Goal: Task Accomplishment & Management: Manage account settings

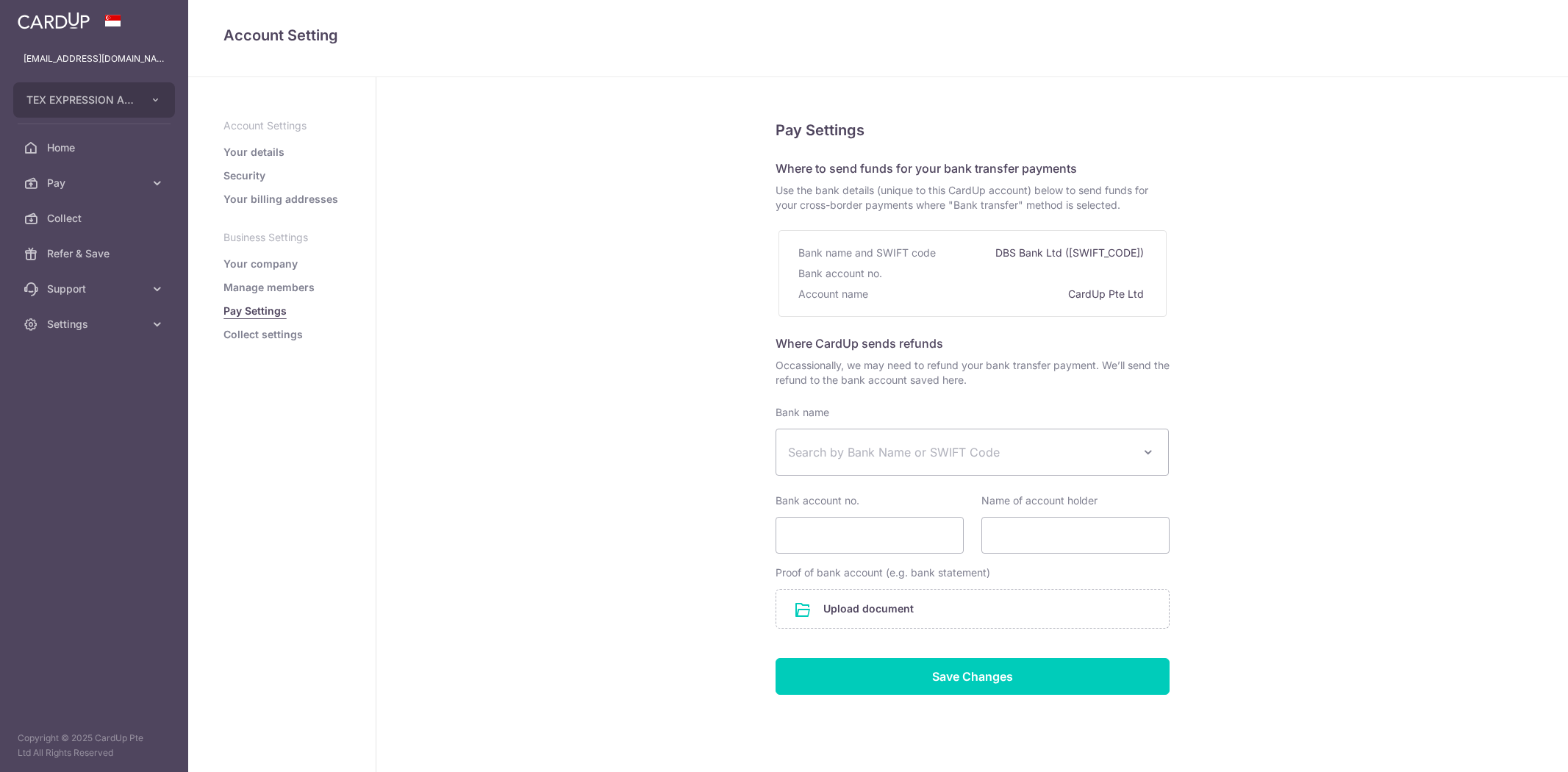
select select
drag, startPoint x: 64, startPoint y: 177, endPoint x: 229, endPoint y: 201, distance: 166.7
click at [64, 177] on span "Pay" at bounding box center [96, 183] width 97 height 15
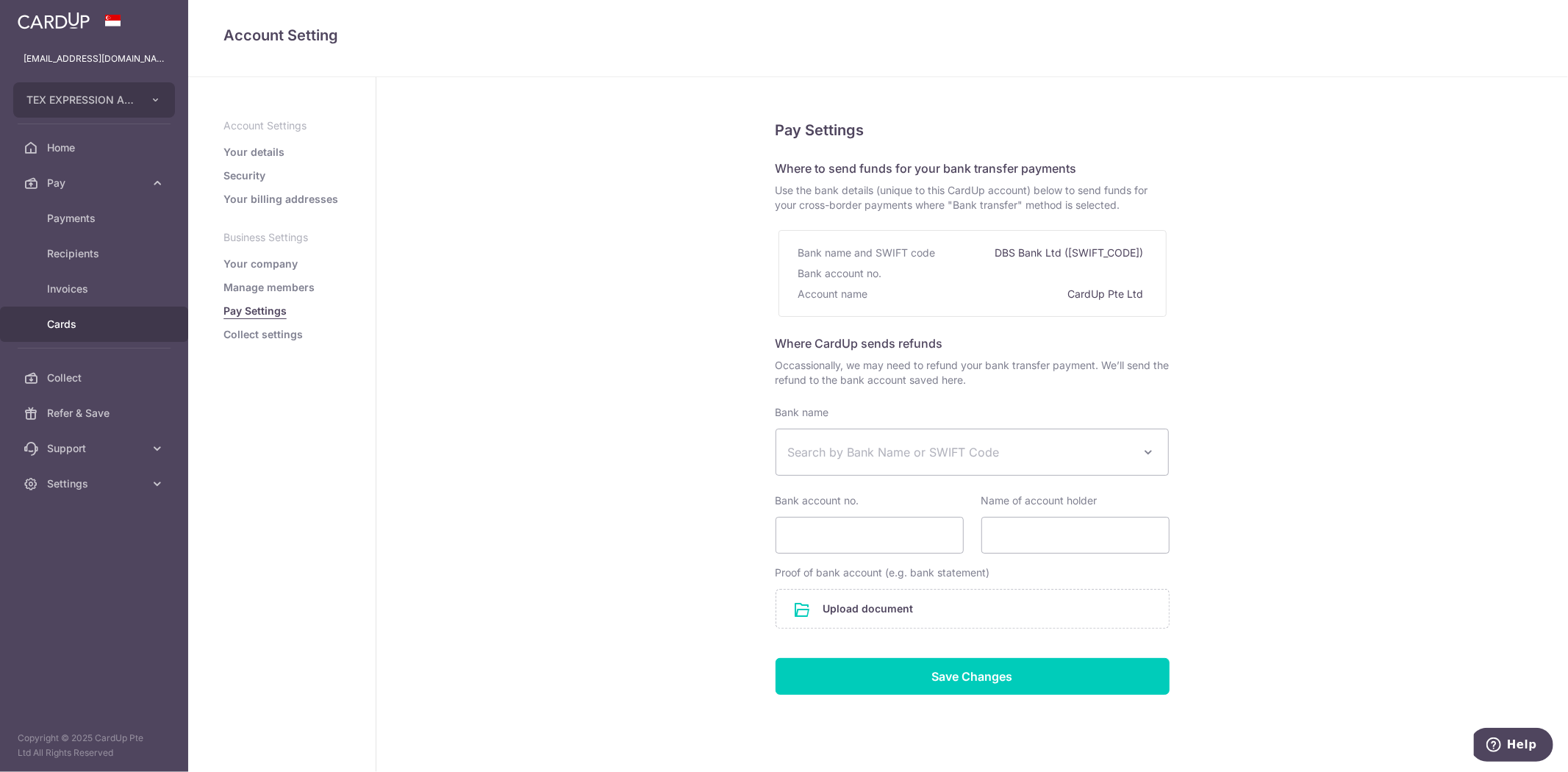
click at [54, 325] on span "Cards" at bounding box center [96, 325] width 97 height 15
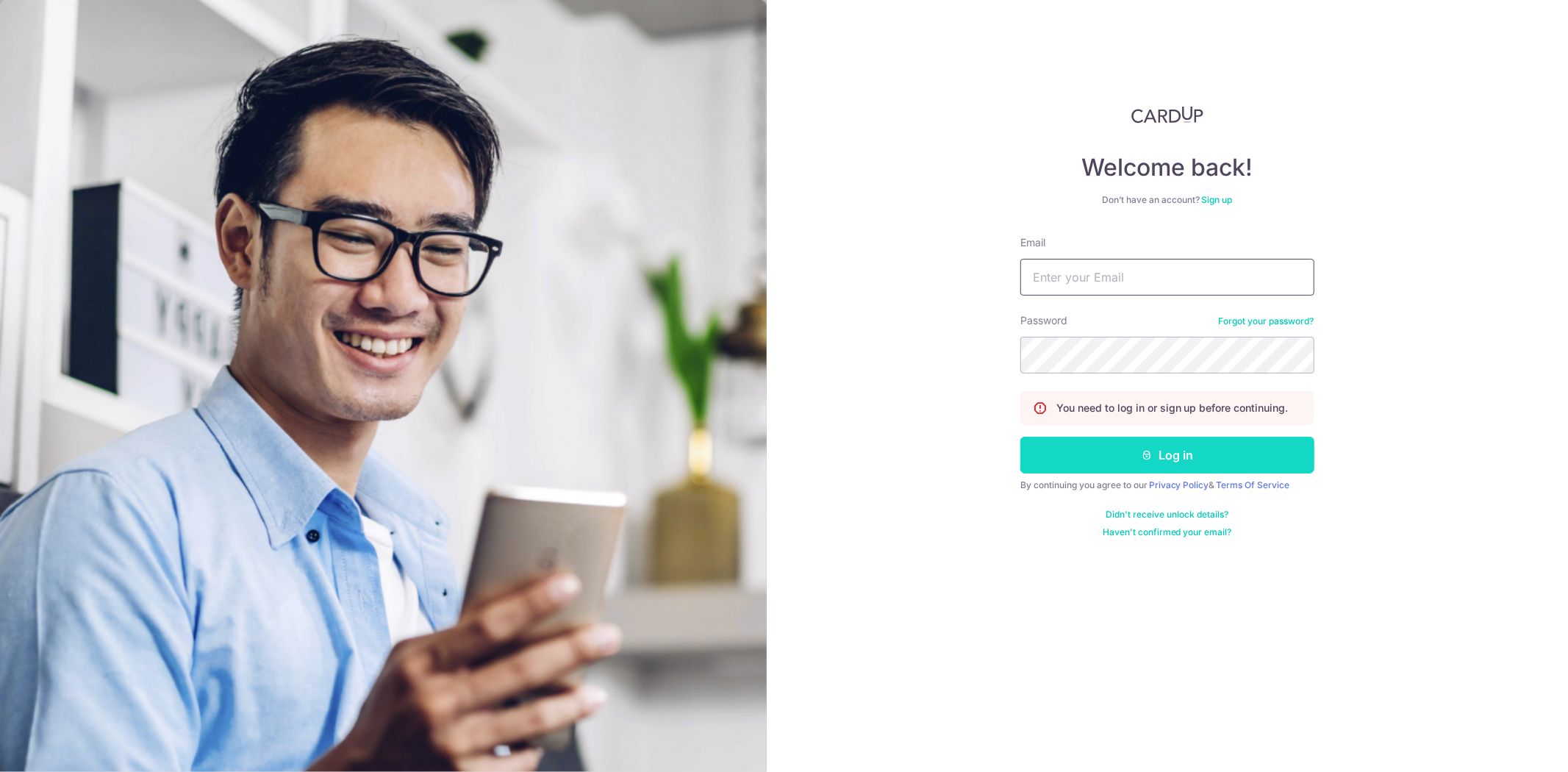
type input "[EMAIL_ADDRESS][DOMAIN_NAME]"
click at [1266, 447] on button "Log in" at bounding box center [1167, 455] width 294 height 37
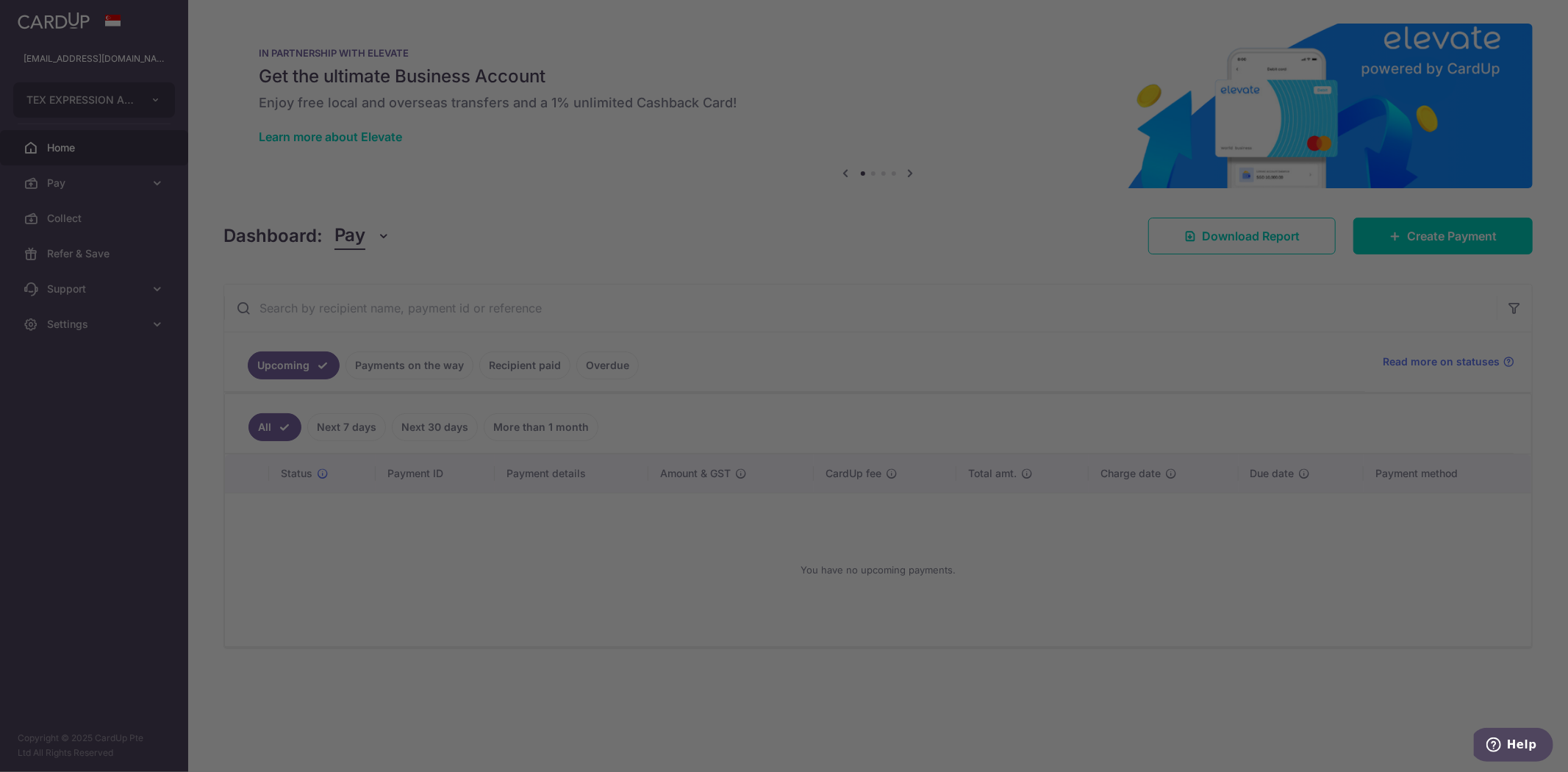
click at [62, 182] on div at bounding box center [791, 390] width 1584 height 780
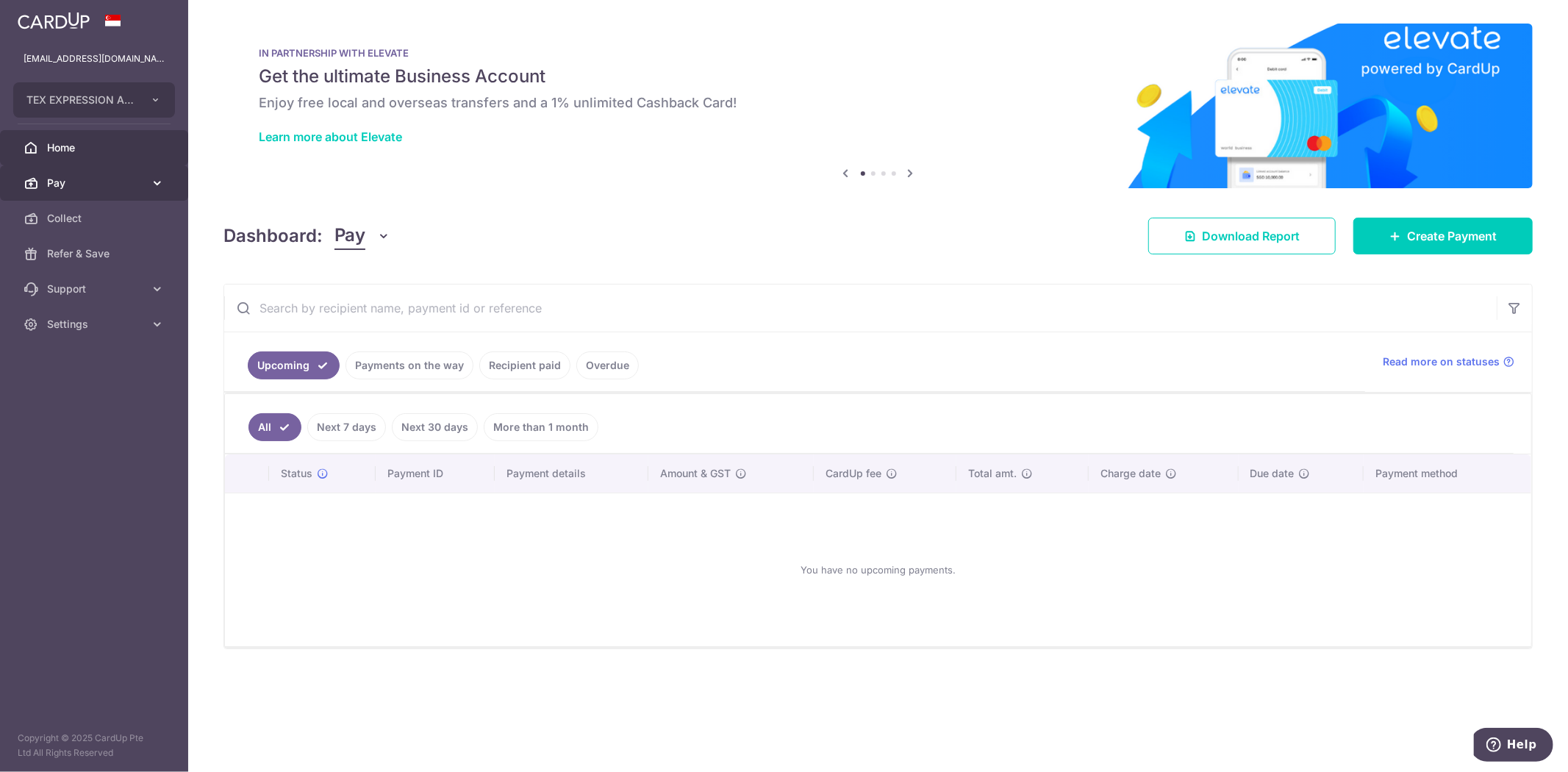
click at [77, 185] on span "Pay" at bounding box center [96, 183] width 97 height 15
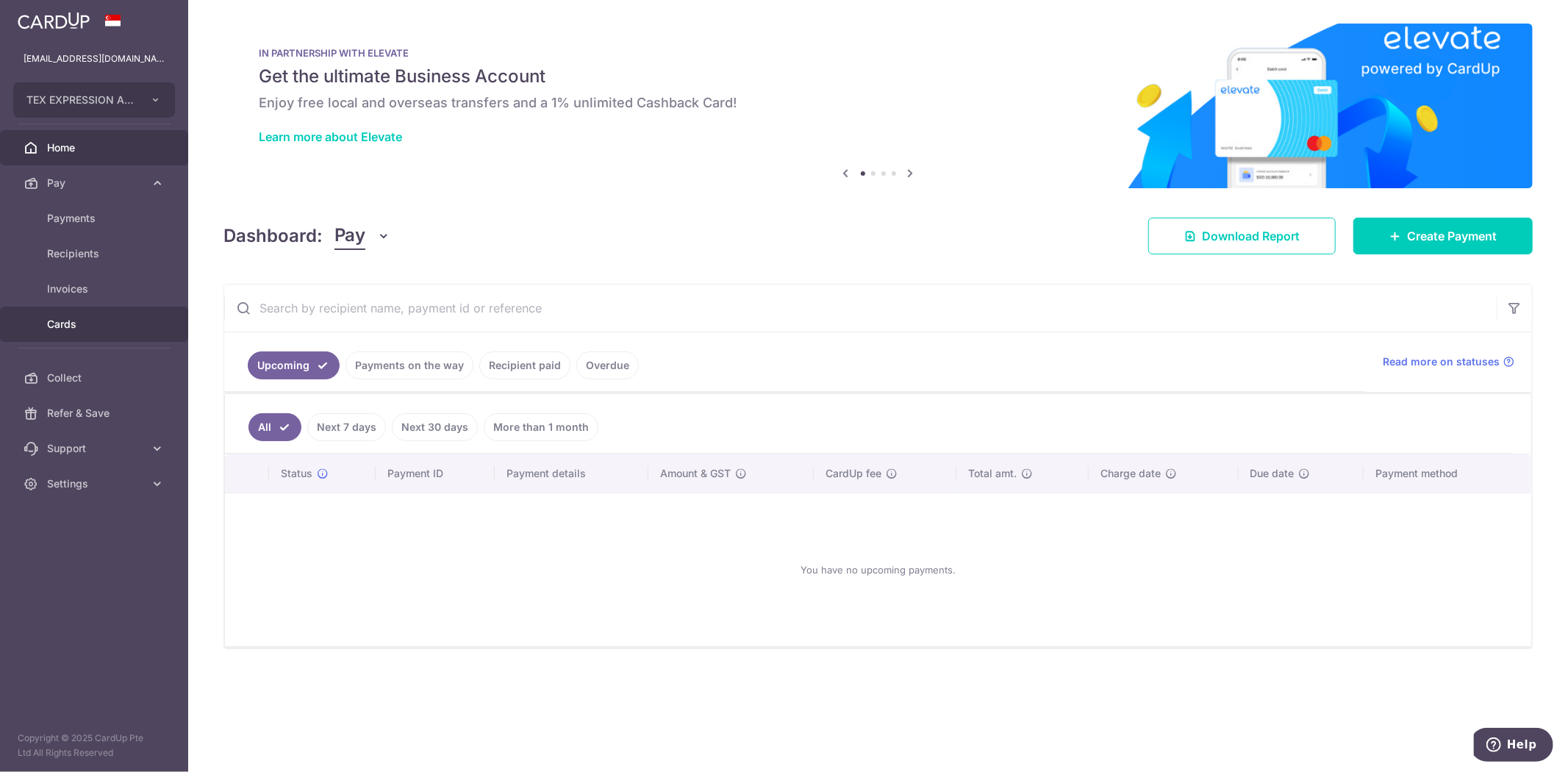
click at [54, 325] on span "Cards" at bounding box center [96, 325] width 97 height 15
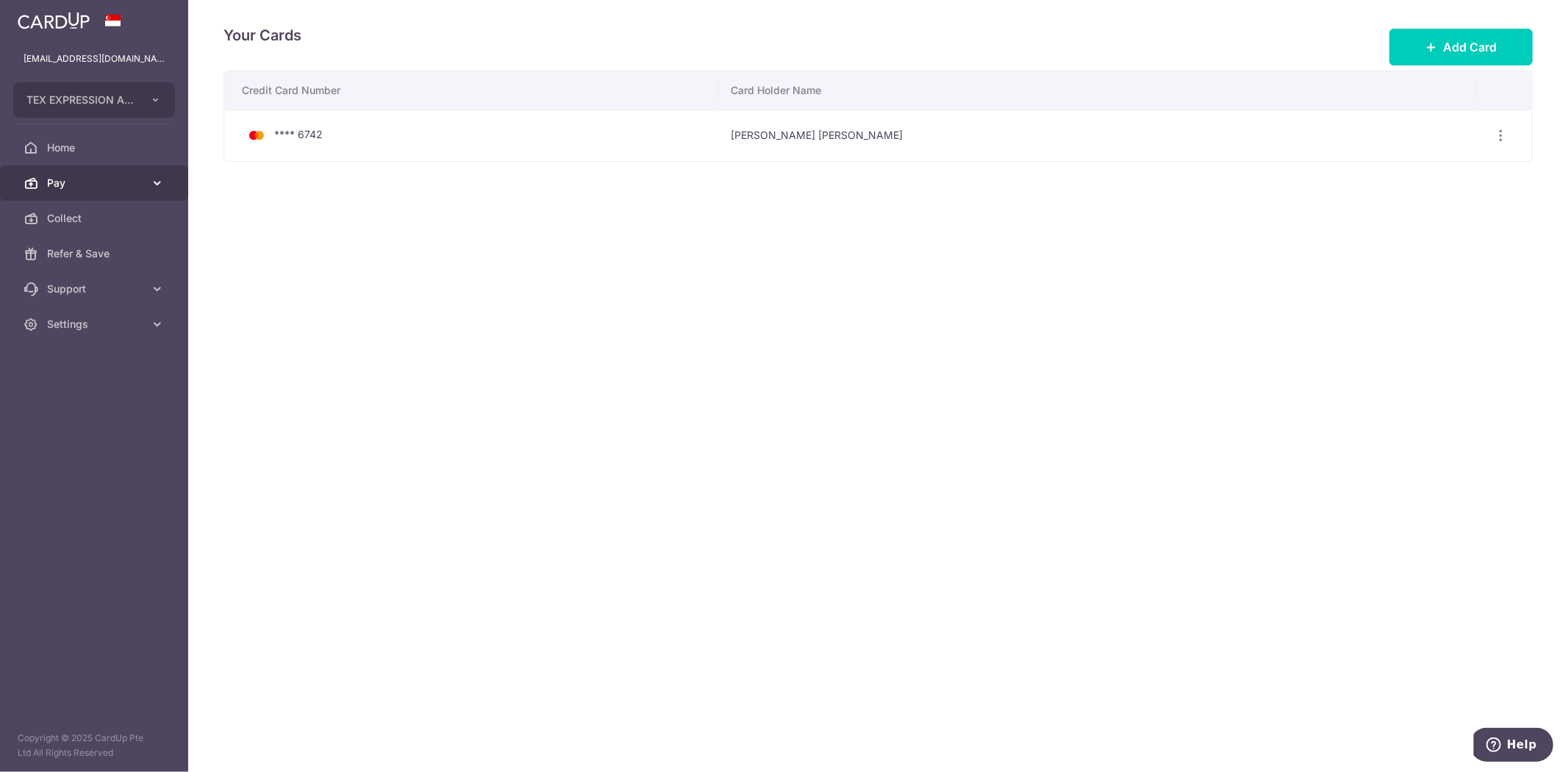
click at [66, 181] on span "Pay" at bounding box center [96, 183] width 97 height 15
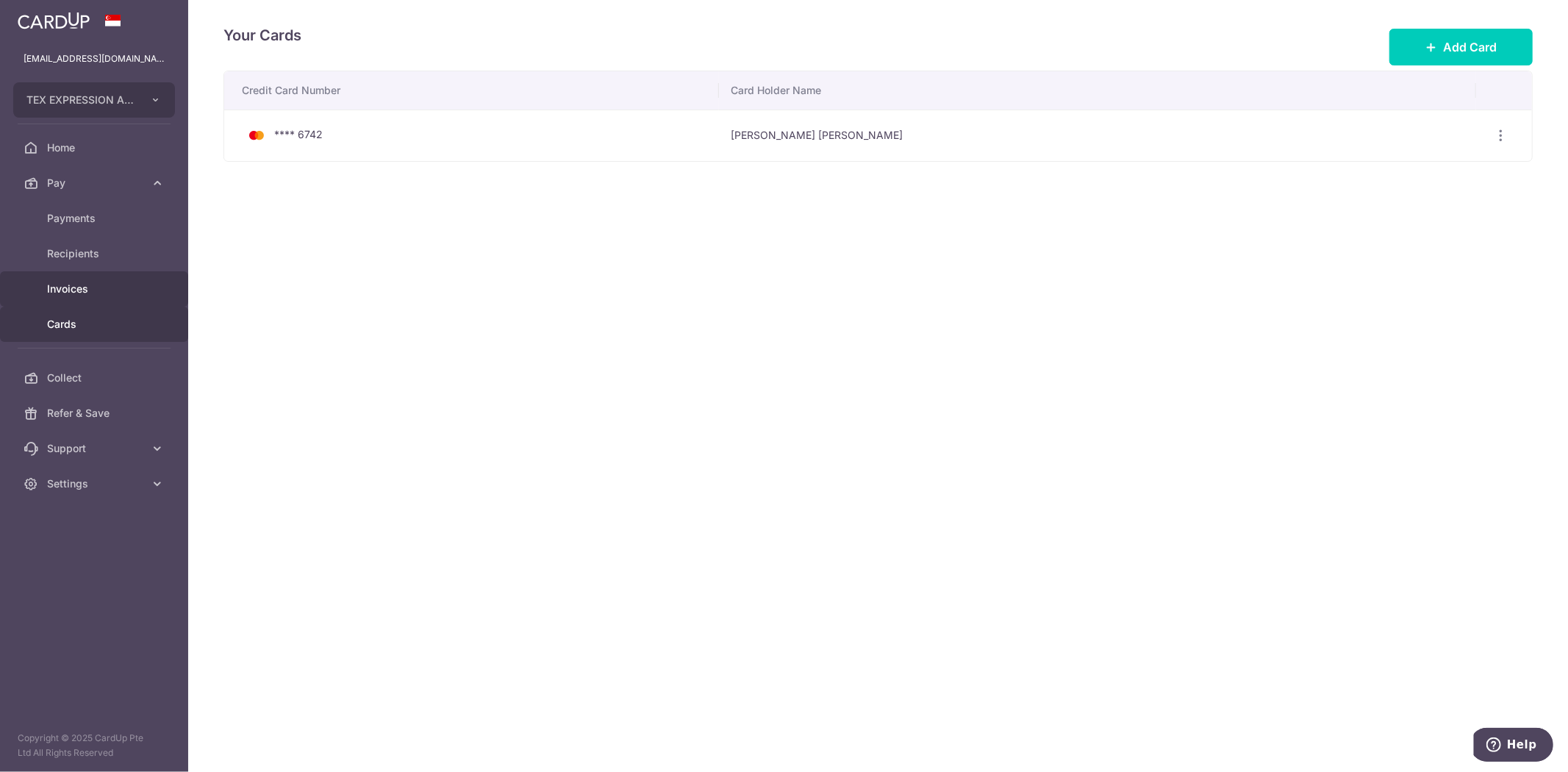
click at [70, 283] on span "Invoices" at bounding box center [96, 289] width 97 height 15
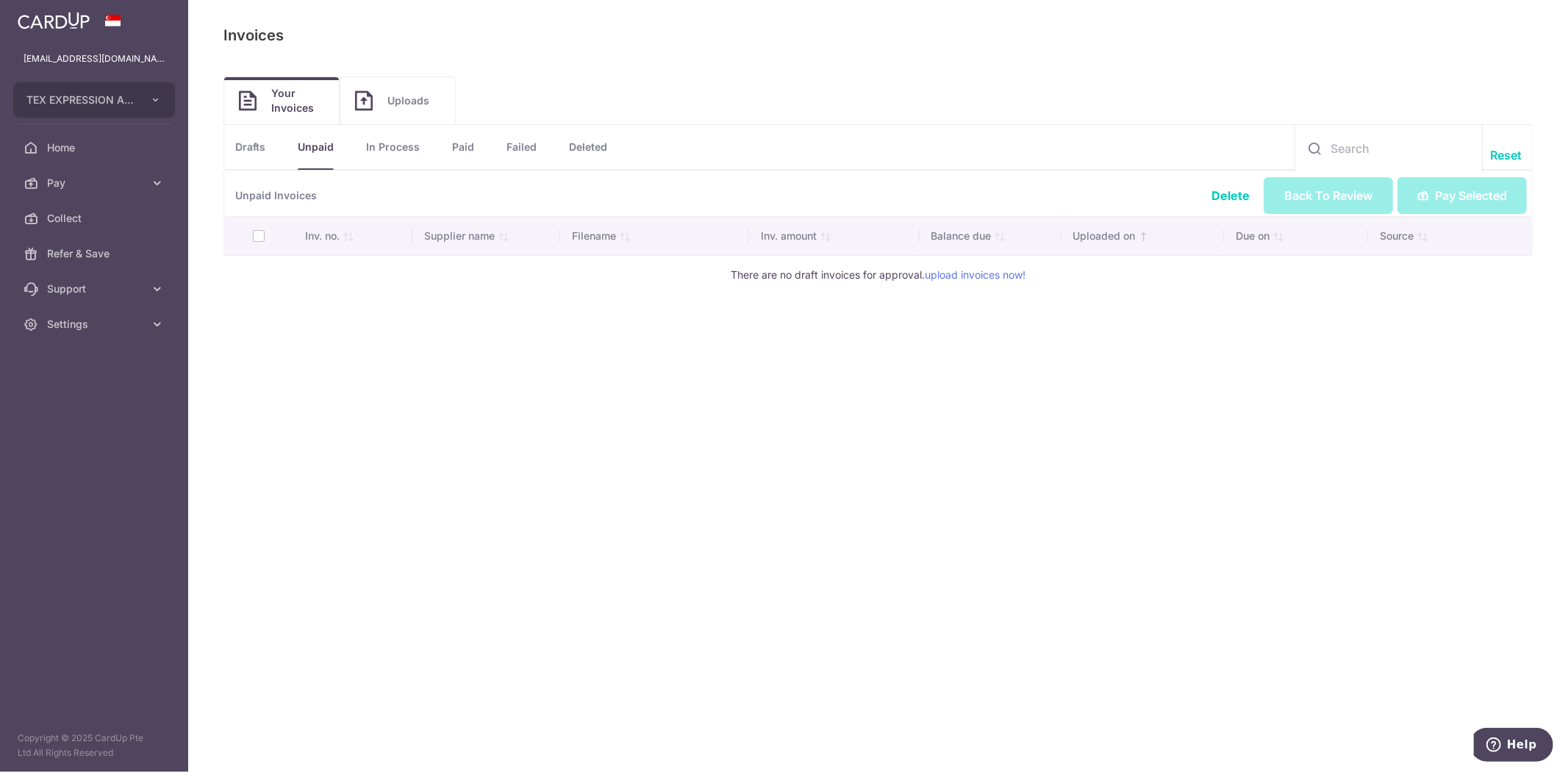
click at [258, 236] on th at bounding box center [258, 236] width 70 height 38
click at [245, 143] on link "Drafts" at bounding box center [250, 147] width 30 height 44
click at [413, 94] on span "Uploads" at bounding box center [413, 101] width 53 height 15
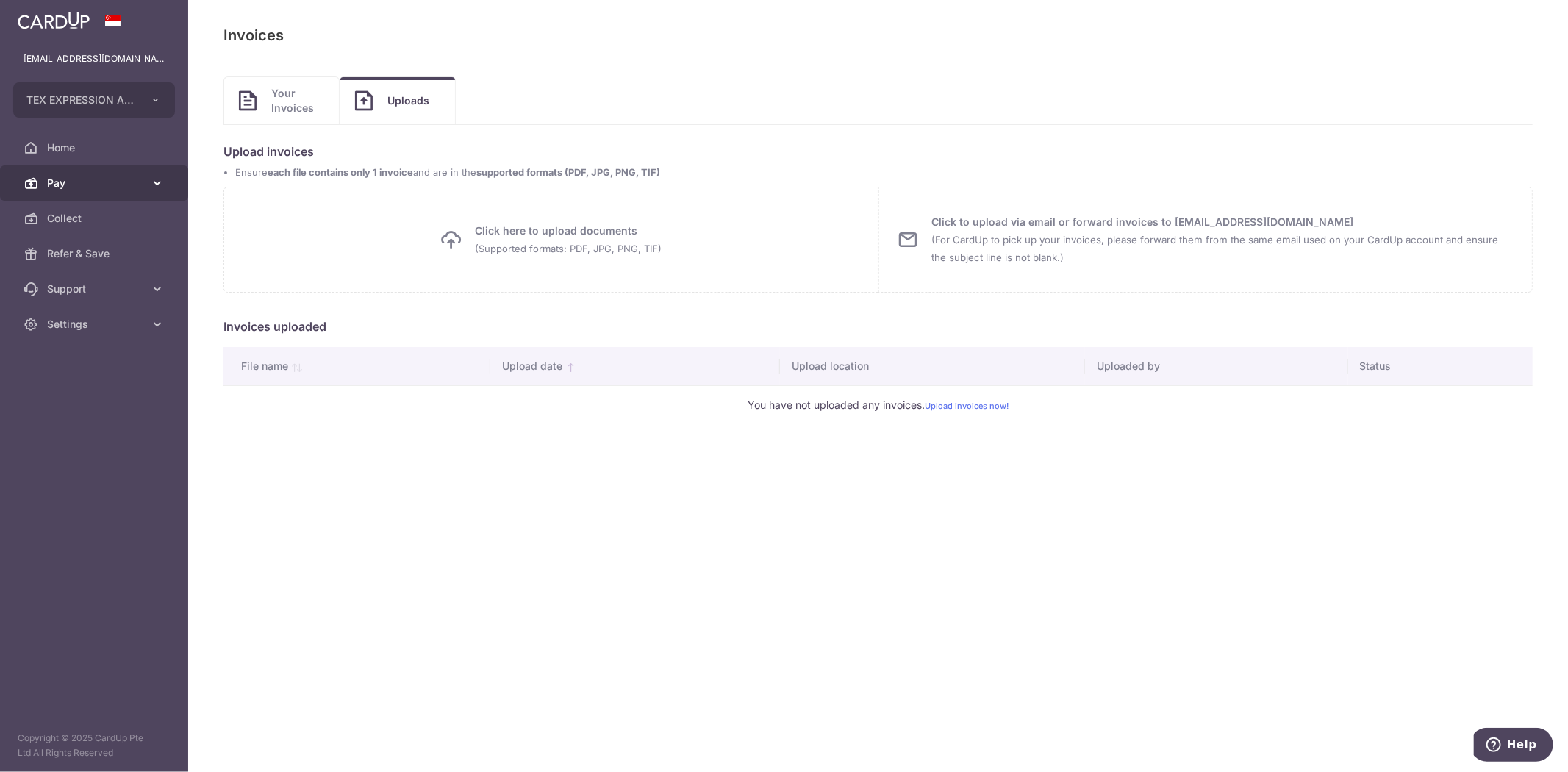
click at [151, 185] on icon at bounding box center [157, 183] width 15 height 15
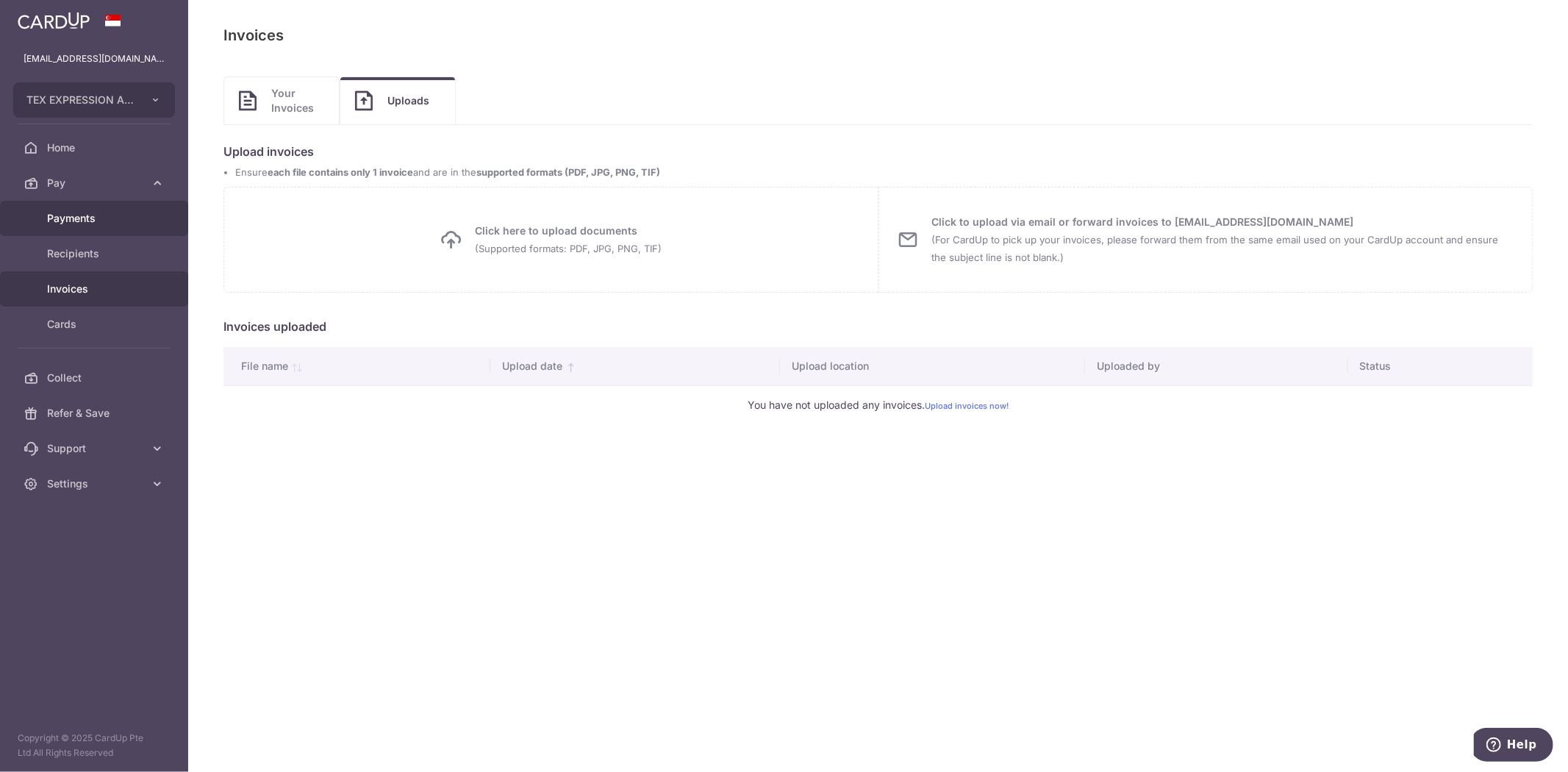
click at [92, 216] on span "Payments" at bounding box center [96, 218] width 97 height 15
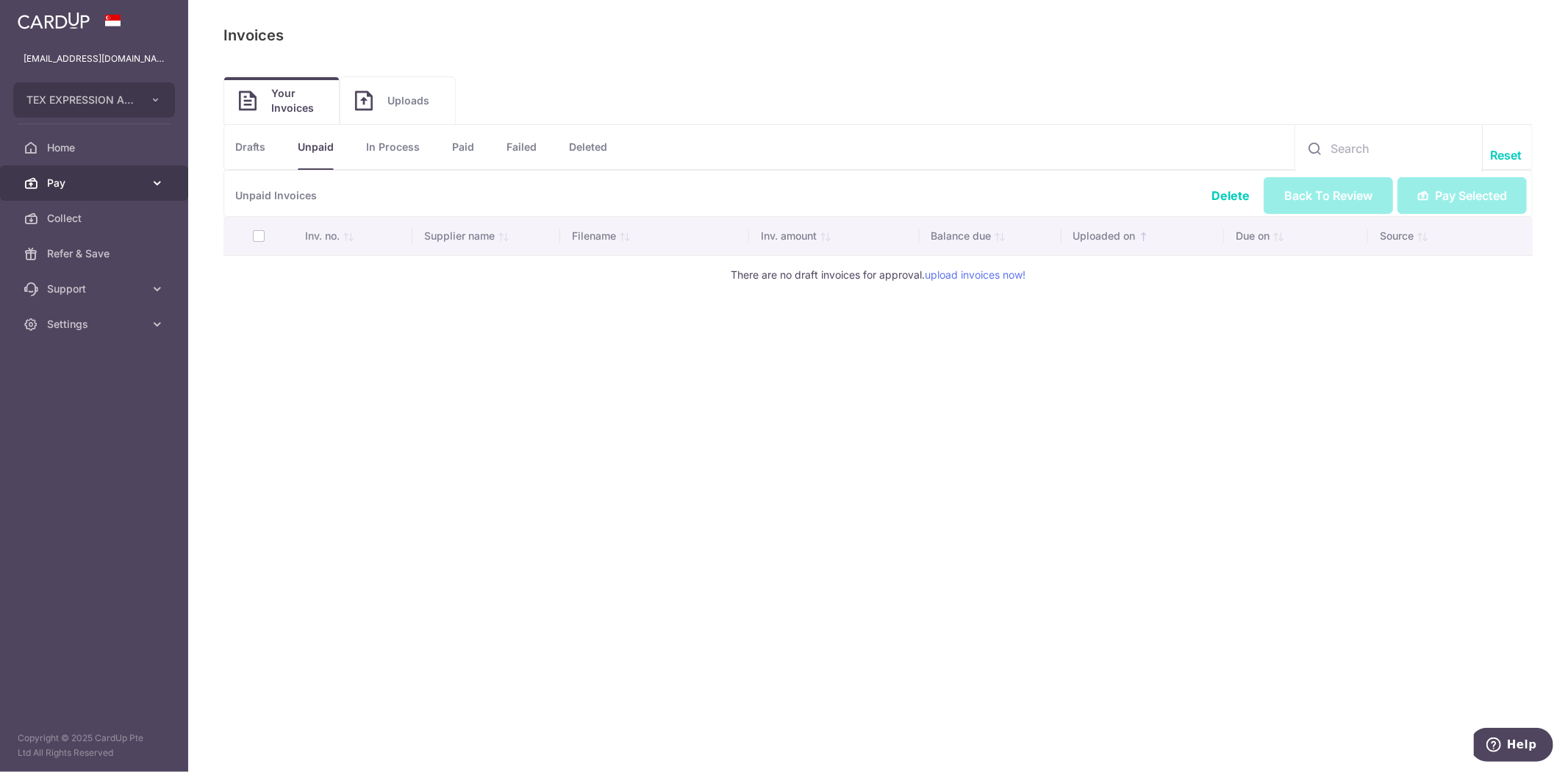
click at [68, 180] on span "Pay" at bounding box center [96, 183] width 97 height 15
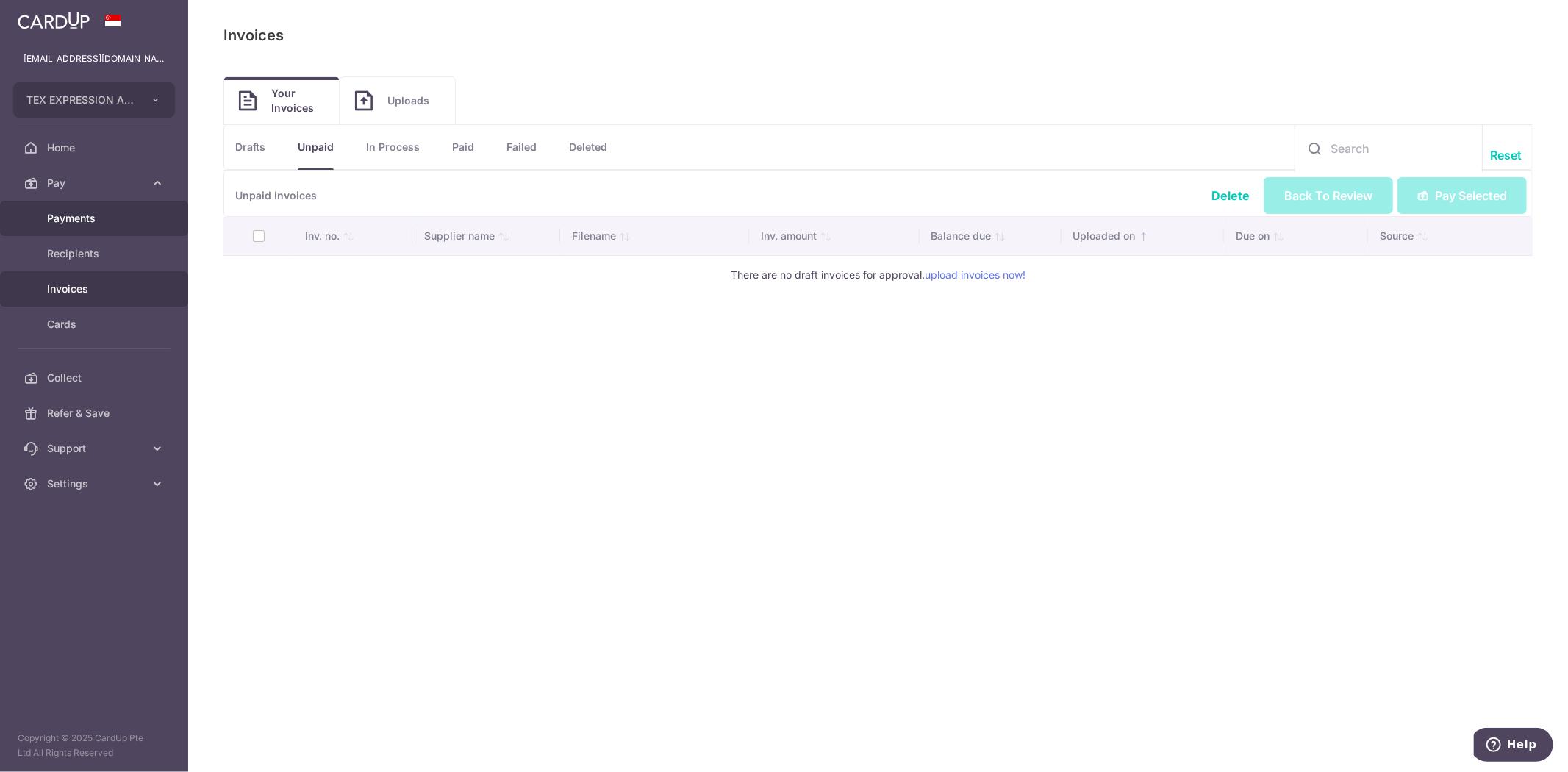
click at [90, 218] on span "Payments" at bounding box center [96, 218] width 97 height 15
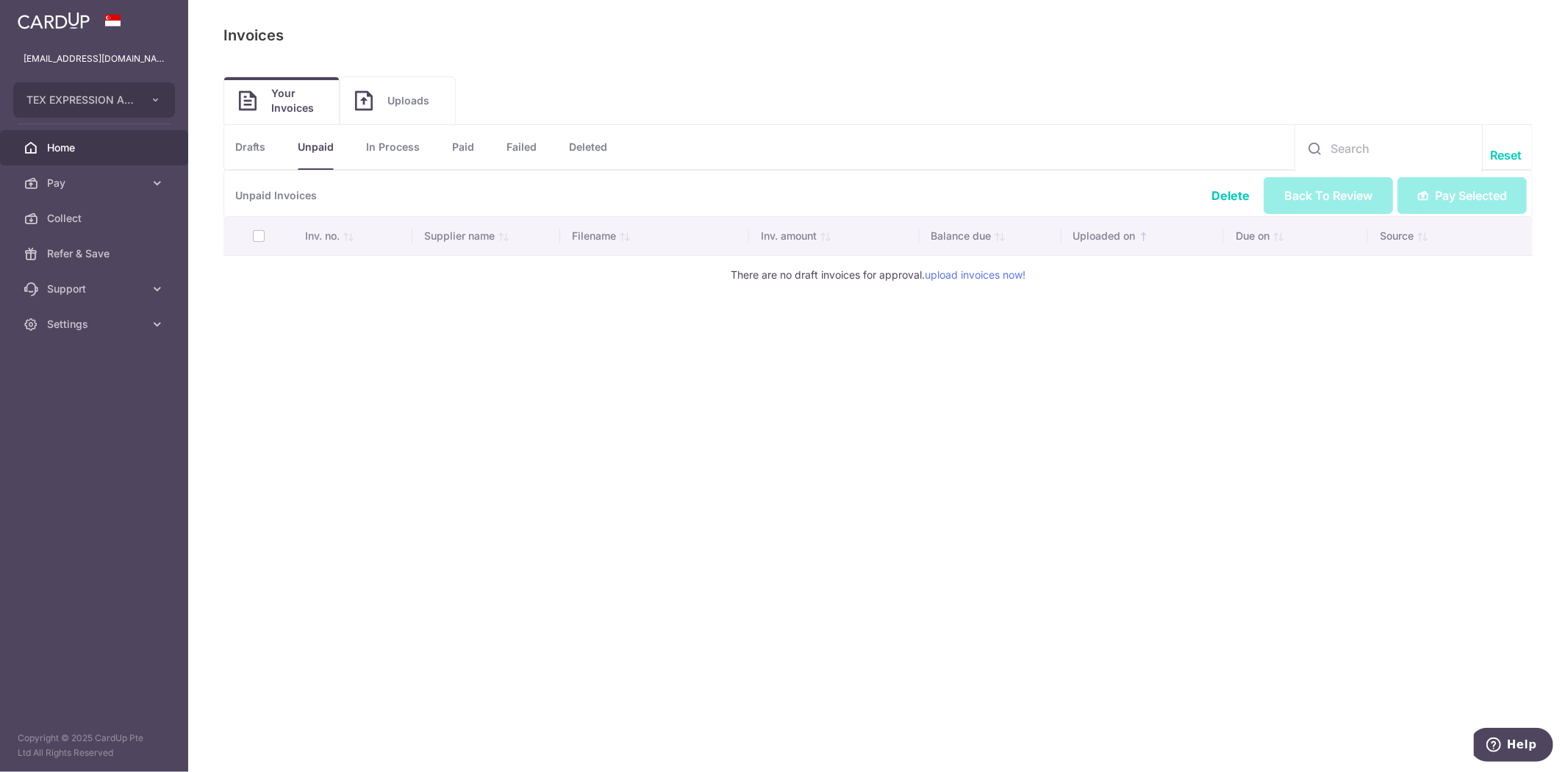
click at [69, 144] on span "Home" at bounding box center [96, 148] width 97 height 15
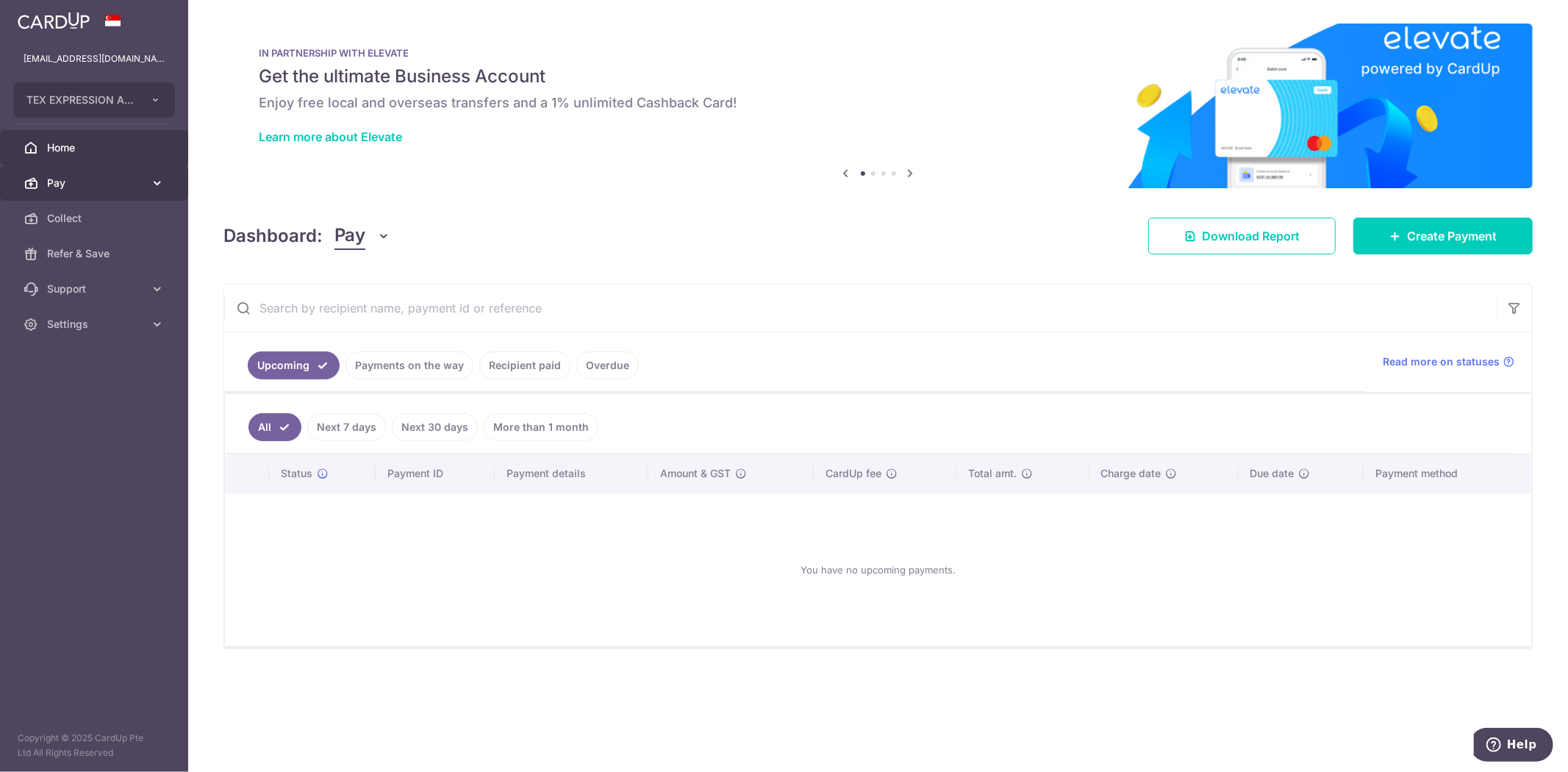
click at [113, 189] on span "Pay" at bounding box center [96, 183] width 97 height 15
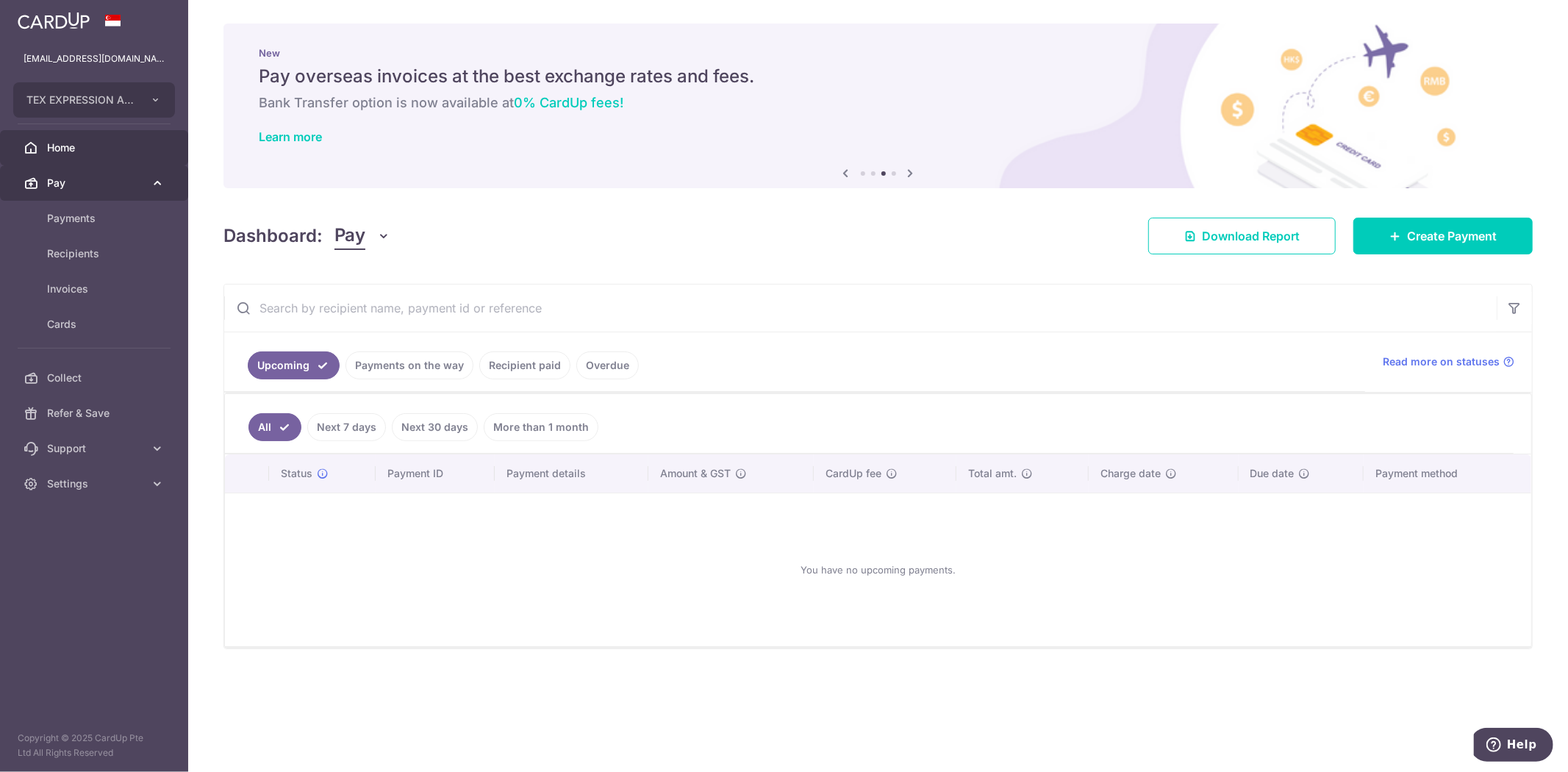
click at [69, 180] on span "Pay" at bounding box center [96, 183] width 97 height 15
click at [68, 178] on span "Pay" at bounding box center [96, 183] width 97 height 15
click at [73, 213] on span "Payments" at bounding box center [96, 218] width 97 height 15
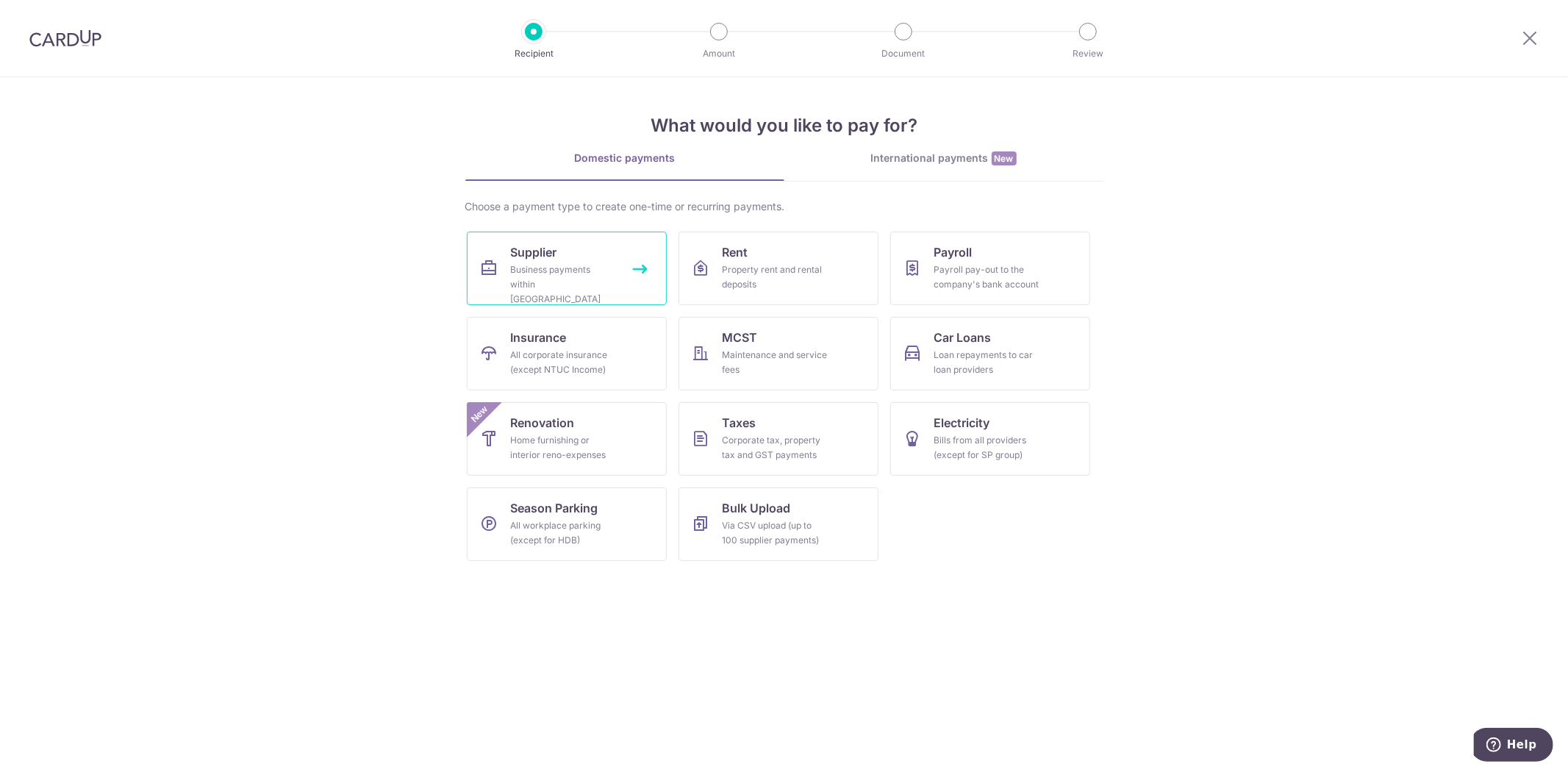
click at [547, 273] on div "Business payments within [GEOGRAPHIC_DATA]" at bounding box center [563, 285] width 106 height 44
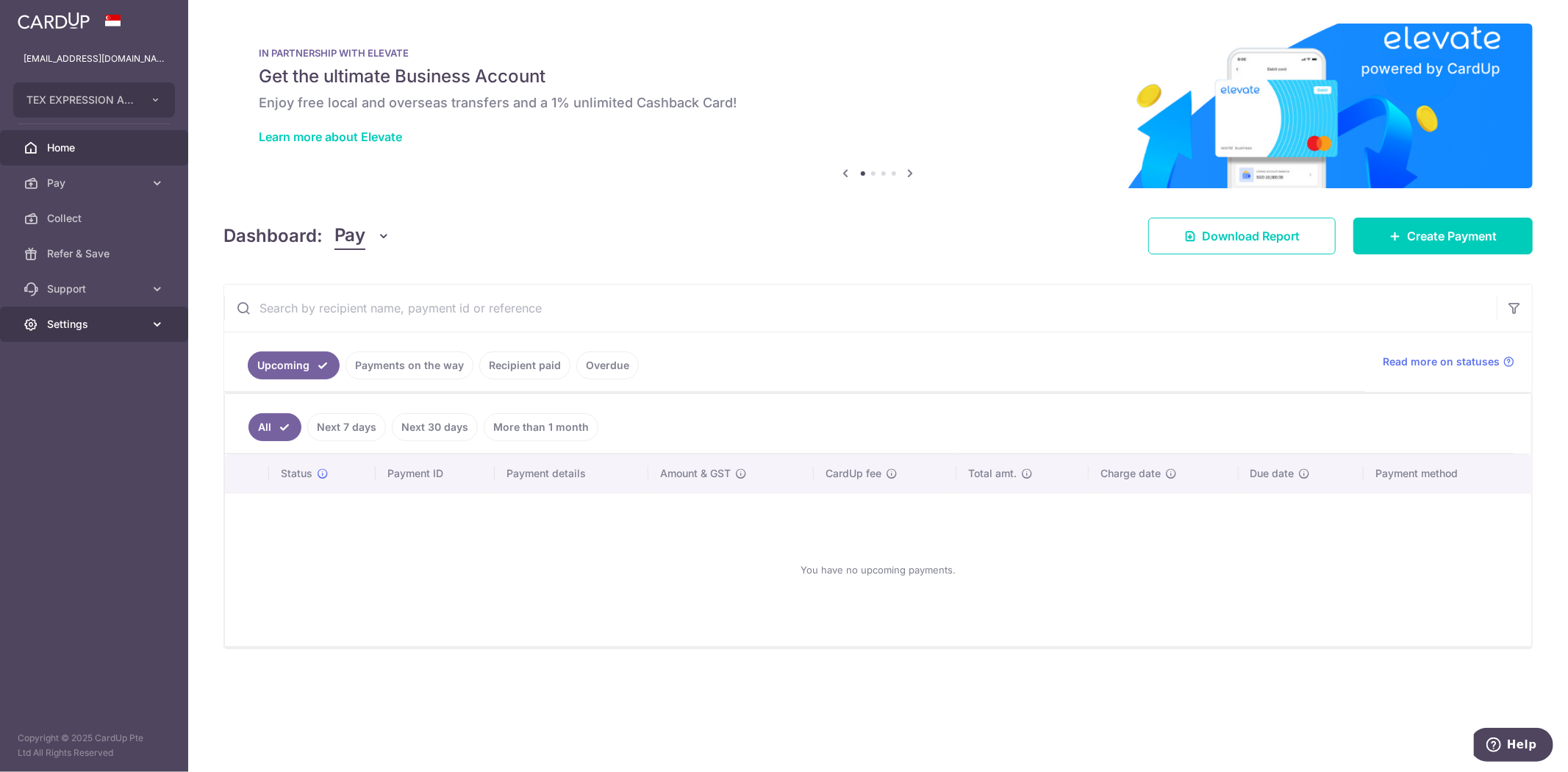
click at [99, 325] on span "Settings" at bounding box center [96, 325] width 97 height 15
click at [71, 353] on span "Account" at bounding box center [96, 360] width 97 height 15
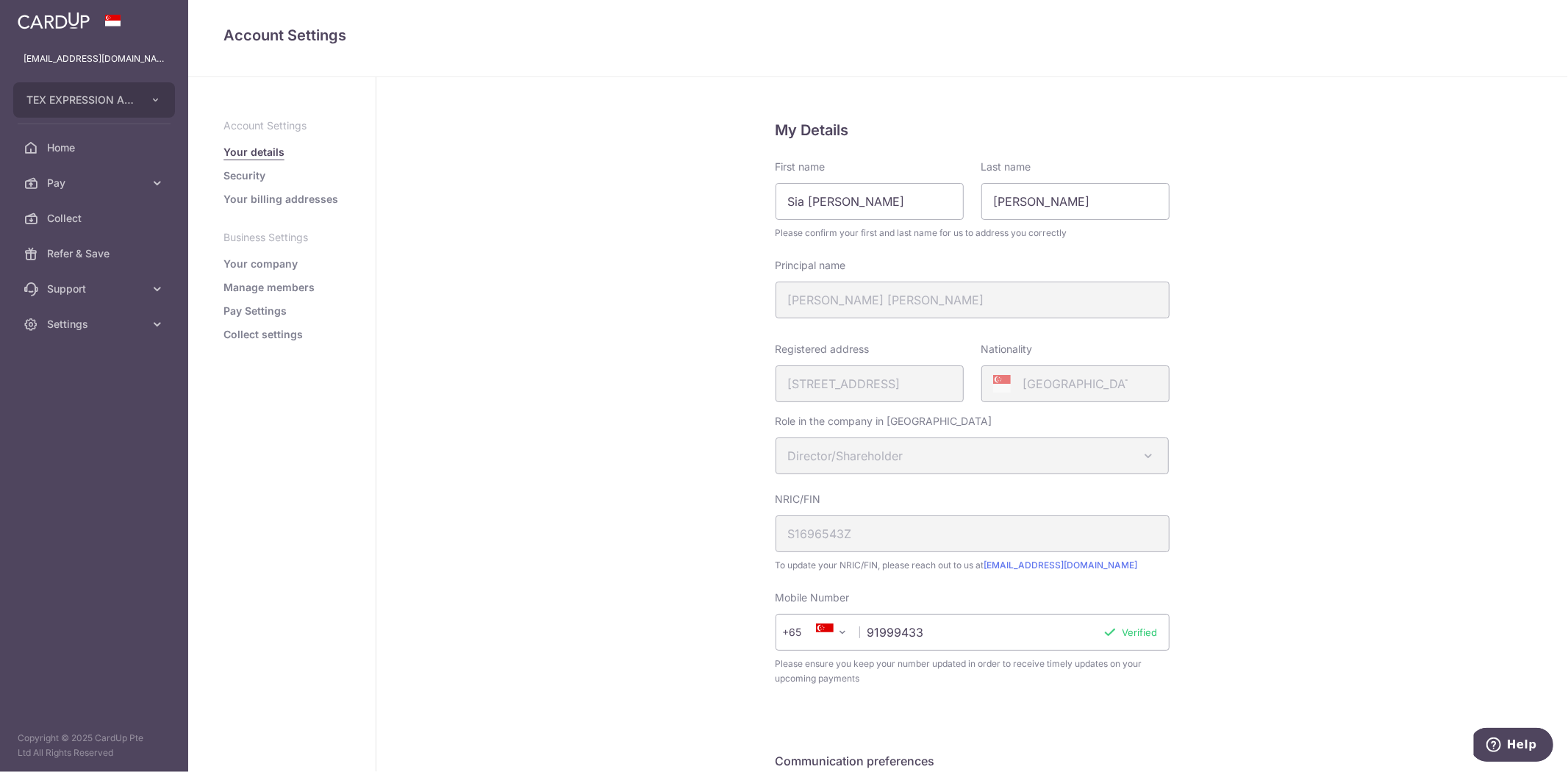
click at [264, 311] on link "Pay Settings" at bounding box center [254, 311] width 63 height 15
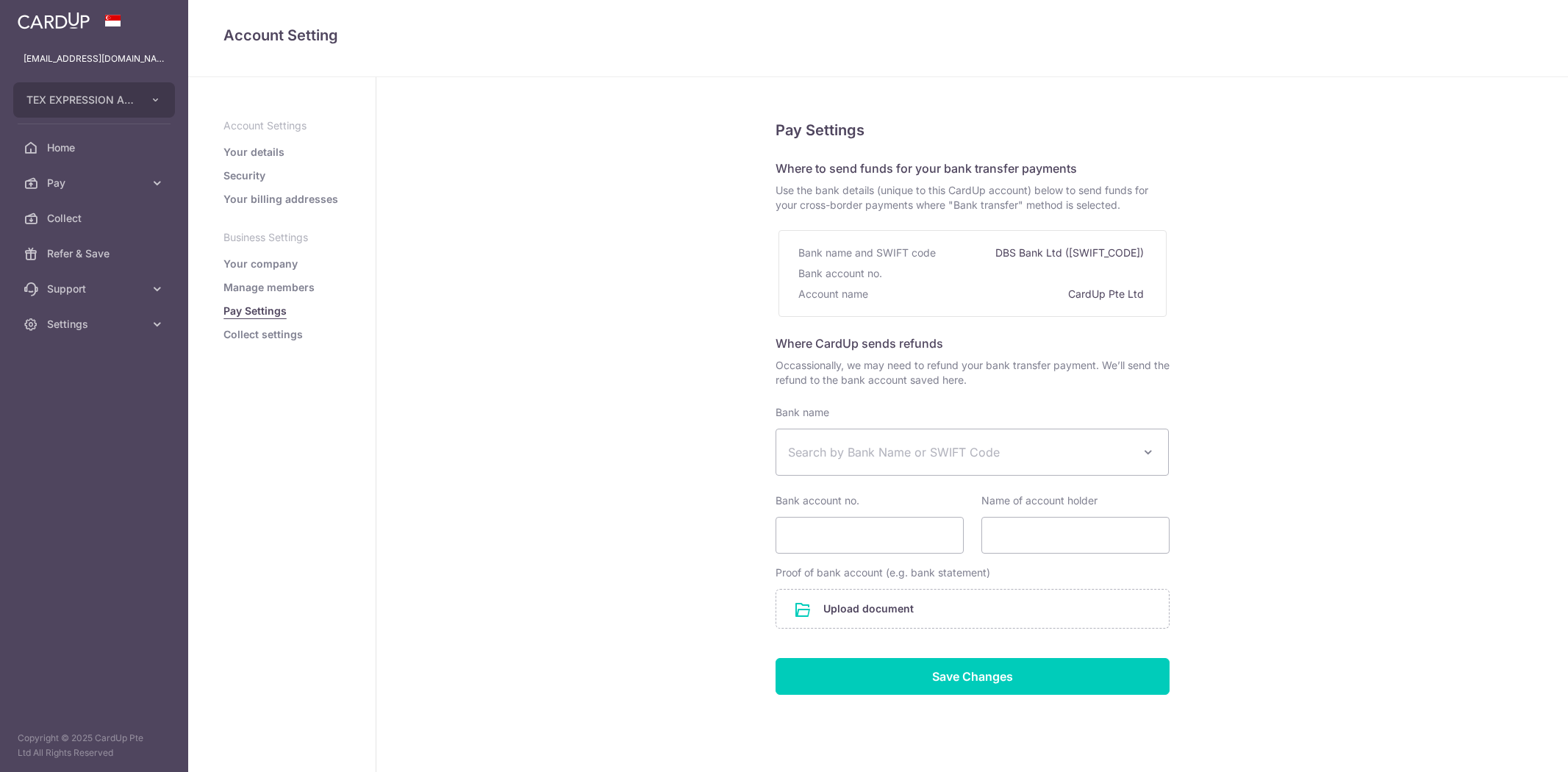
select select
click at [65, 185] on span "Pay" at bounding box center [96, 183] width 97 height 15
click at [77, 218] on span "Payments" at bounding box center [96, 218] width 97 height 15
select select
click at [65, 147] on span "Home" at bounding box center [96, 148] width 97 height 15
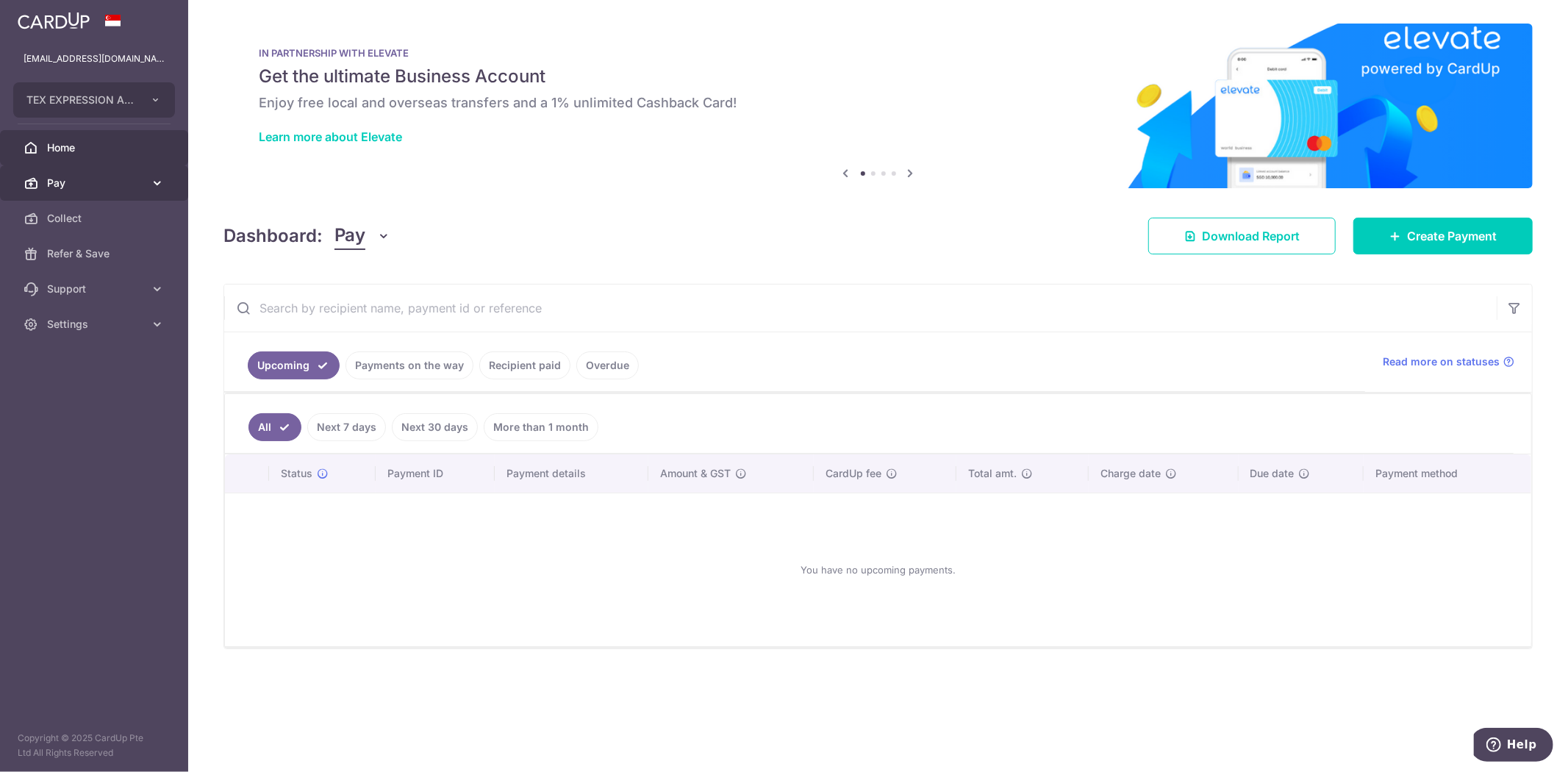
click at [64, 177] on span "Pay" at bounding box center [96, 183] width 97 height 15
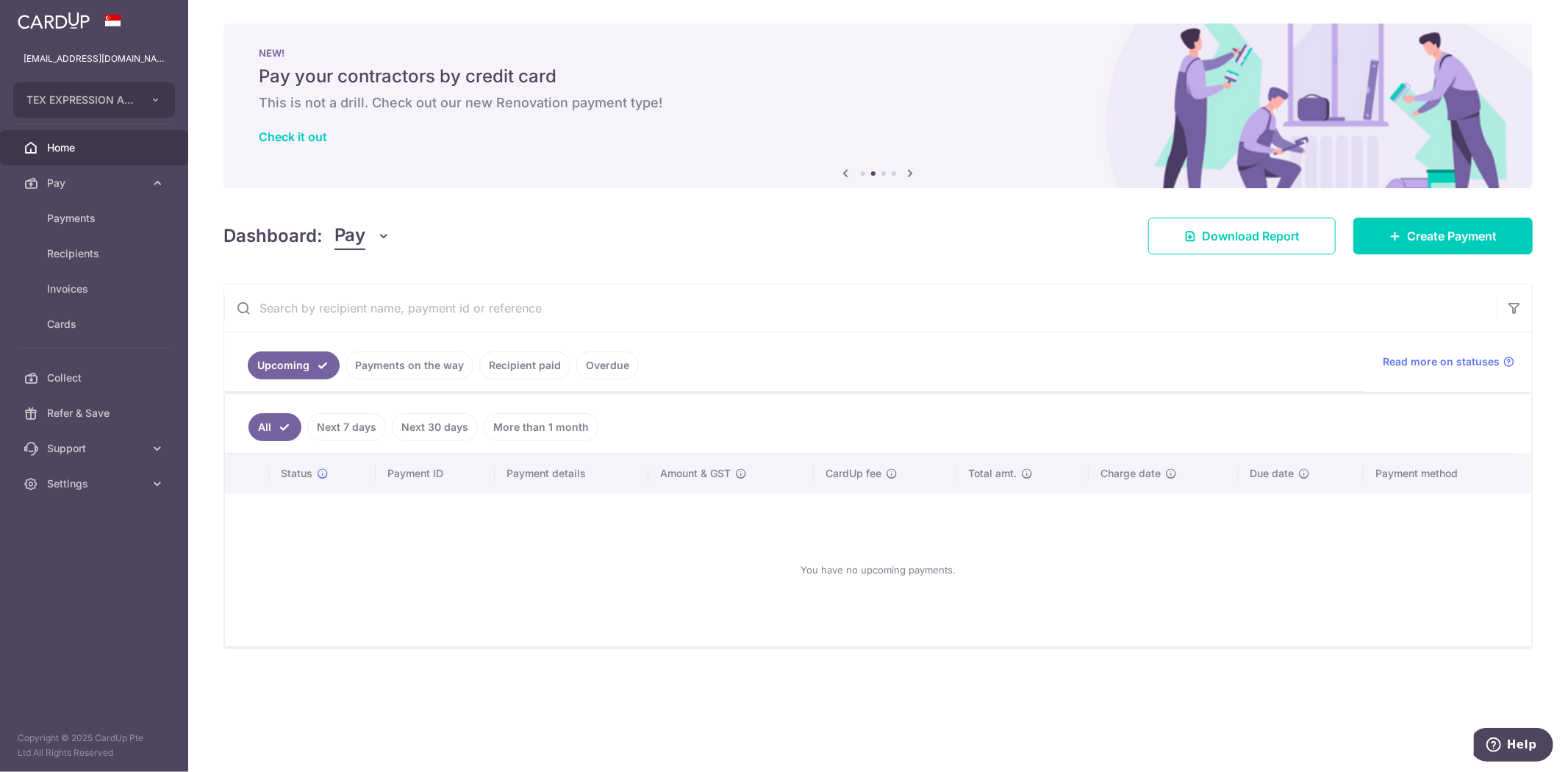
click at [75, 143] on span "Home" at bounding box center [96, 148] width 97 height 15
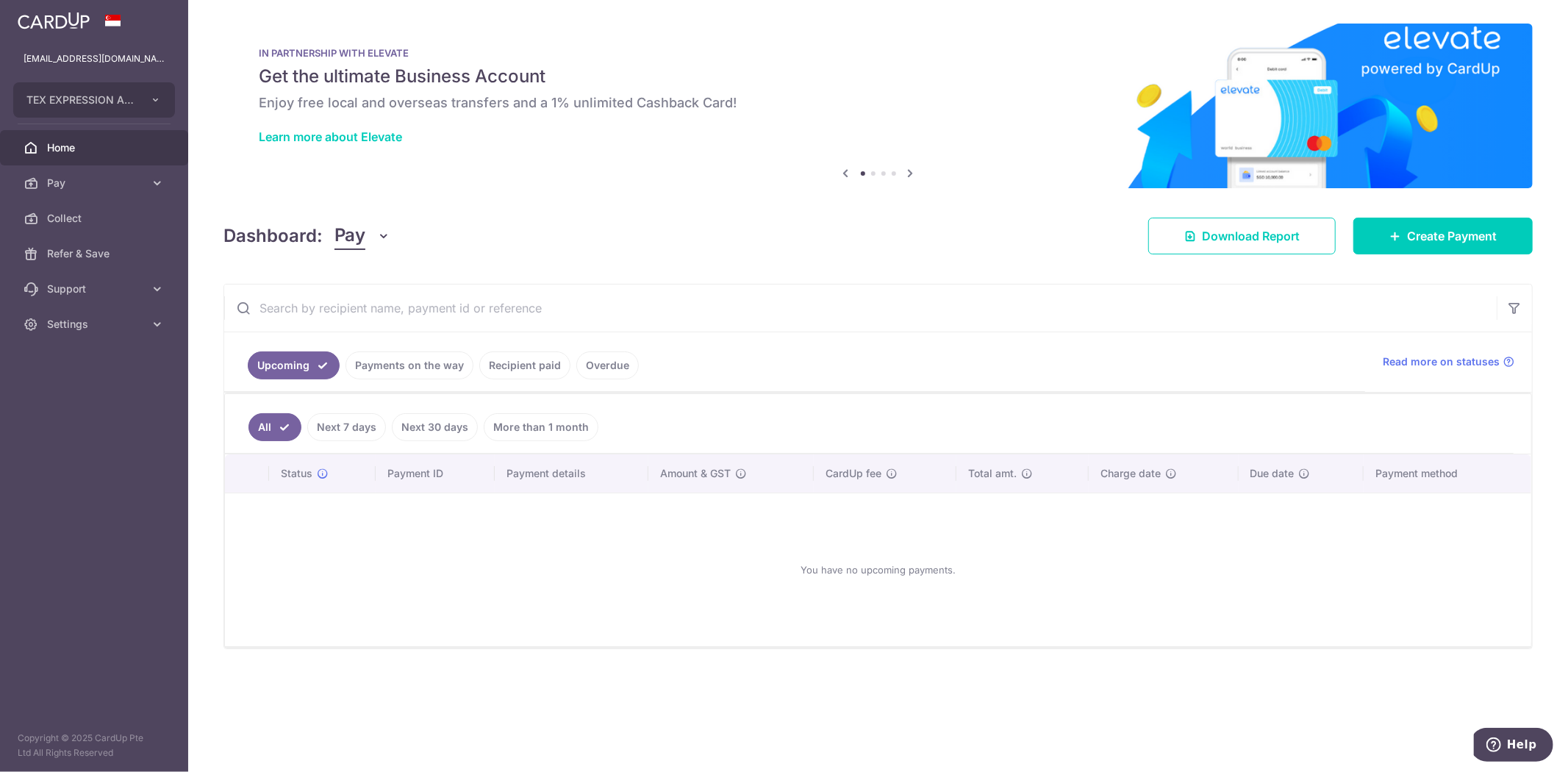
click at [530, 367] on link "Recipient paid" at bounding box center [525, 366] width 91 height 28
